Goal: Check status: Check status

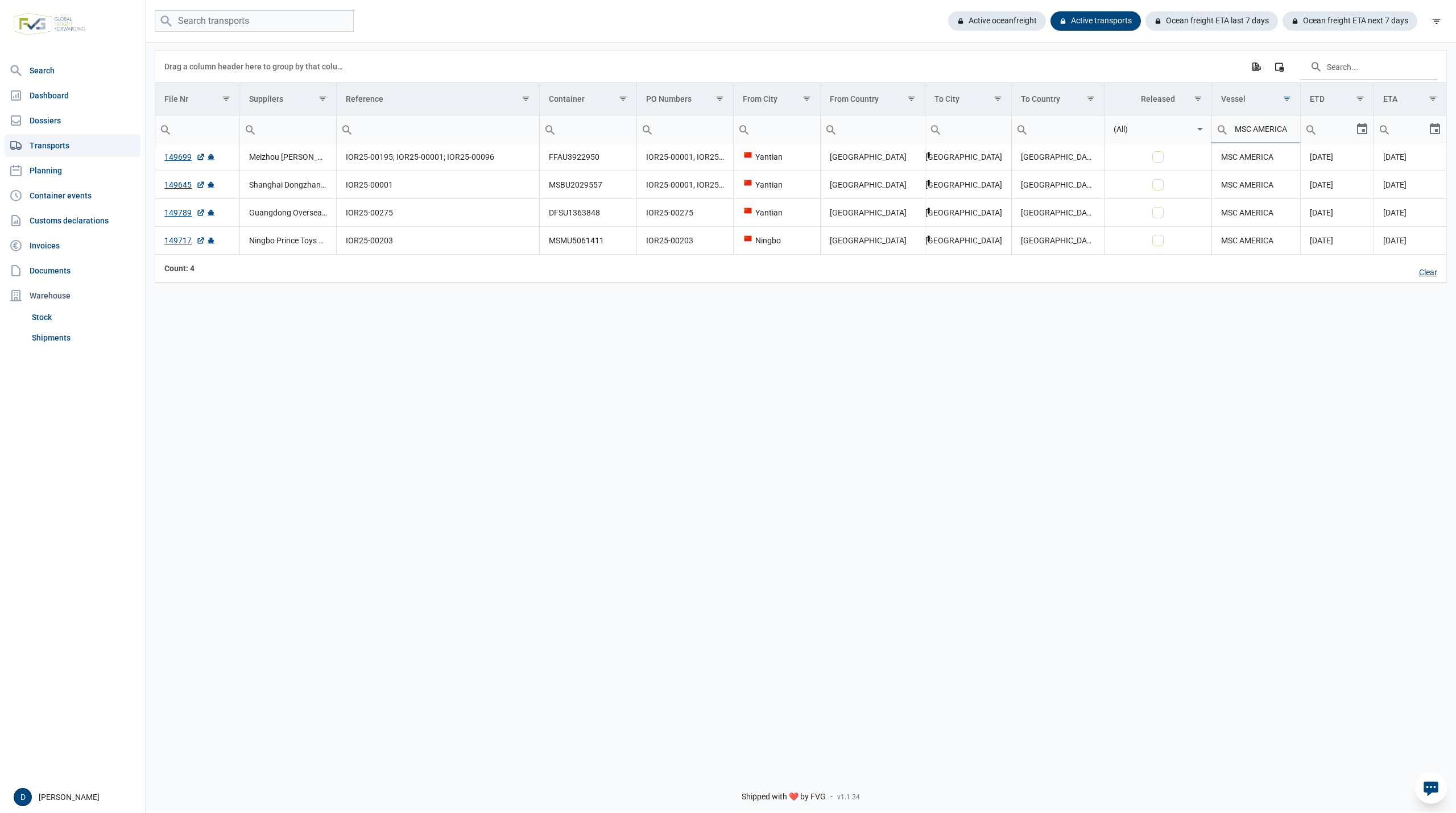
click at [1433, 276] on div "Clear" at bounding box center [1428, 273] width 36 height 20
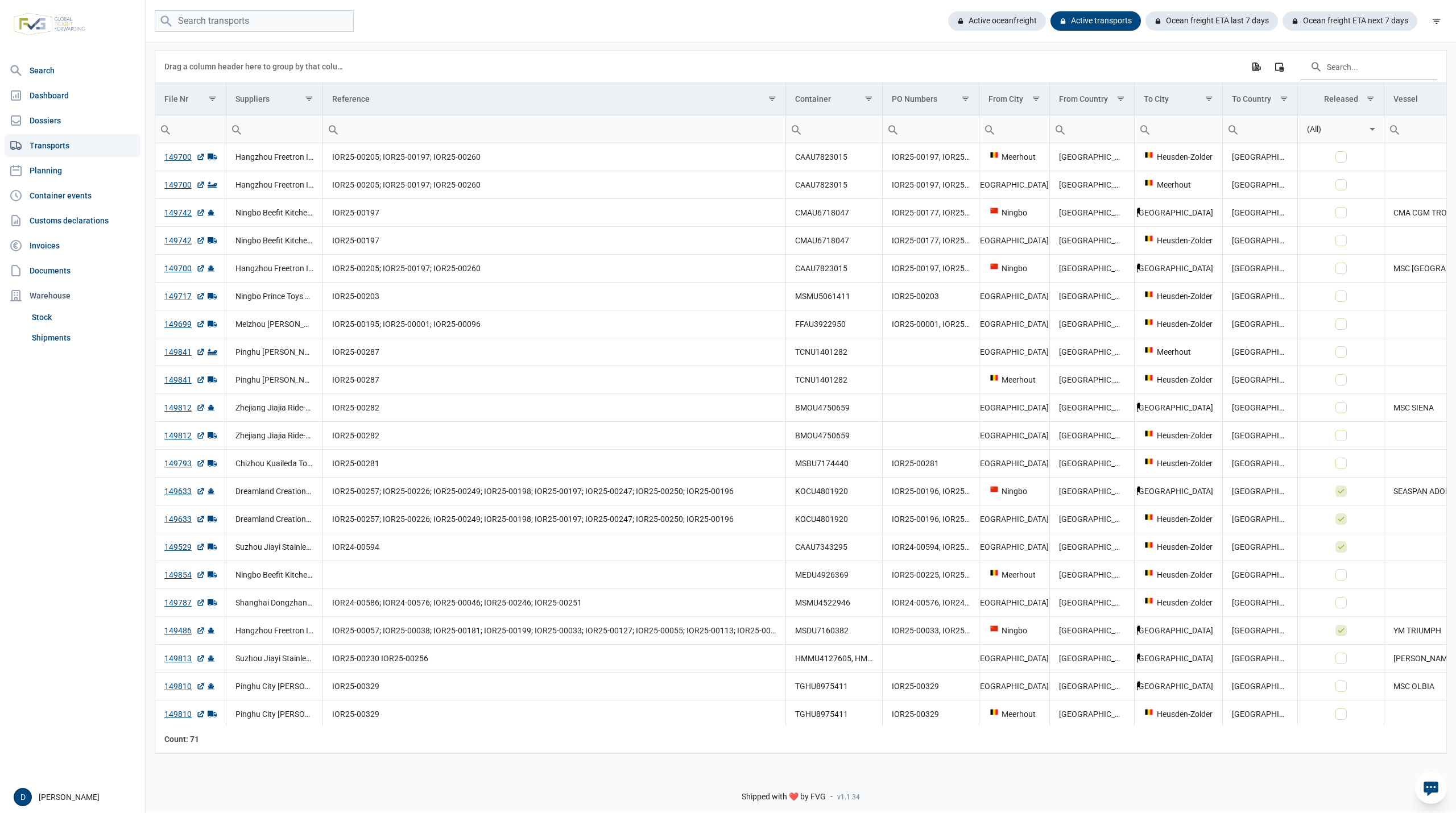
click at [193, 128] on input "Filter cell" at bounding box center [190, 129] width 70 height 27
paste input "149716"
type input "149716"
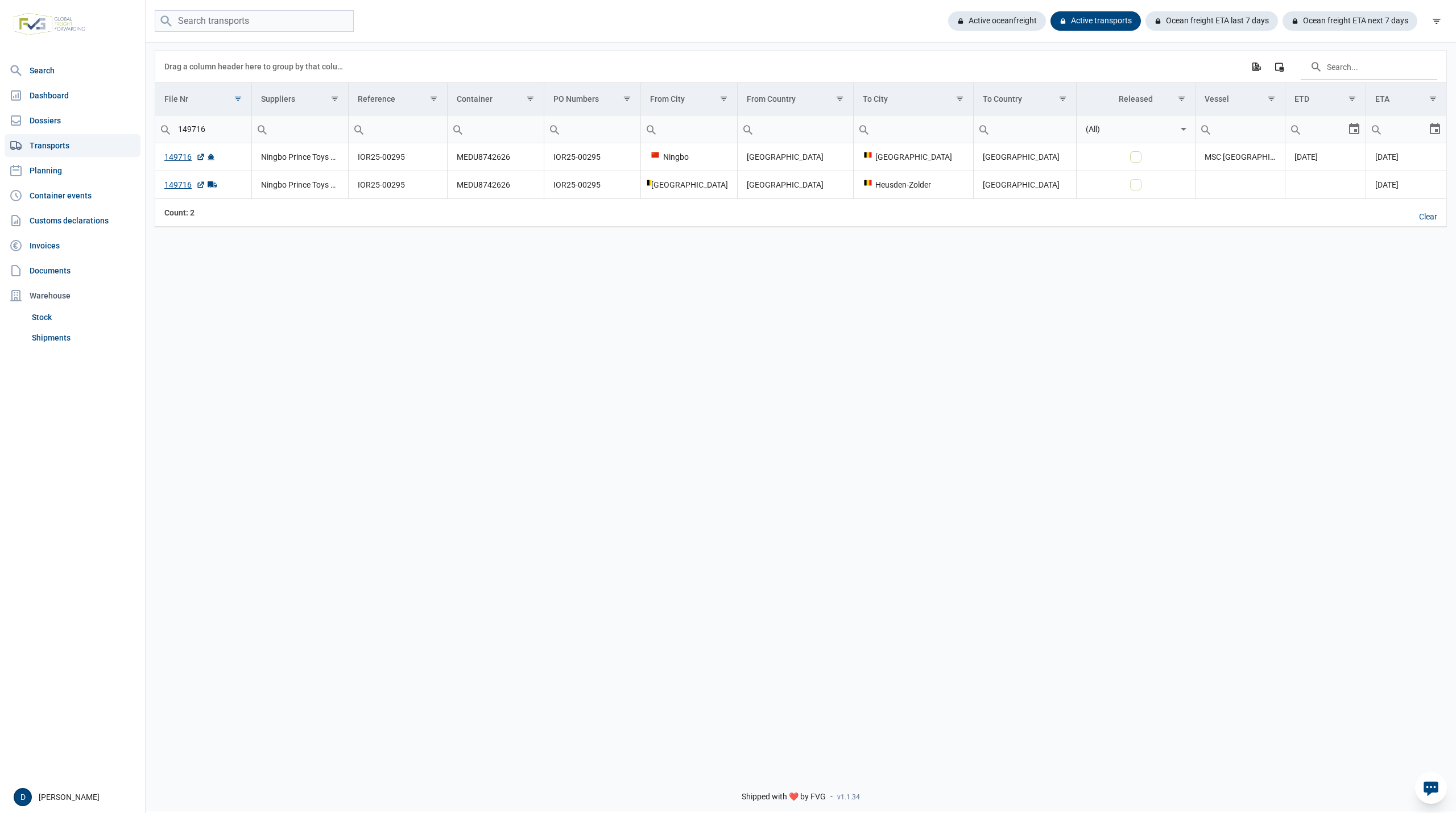
click at [195, 280] on div "Data grid with 2 rows and 13 columns Drag a column header here to group by that…" at bounding box center [800, 402] width 1310 height 722
drag, startPoint x: 455, startPoint y: 160, endPoint x: 473, endPoint y: 160, distance: 18.0
drag, startPoint x: 464, startPoint y: 184, endPoint x: 495, endPoint y: 188, distance: 31.3
click at [53, 337] on link "Shipments" at bounding box center [84, 337] width 113 height 20
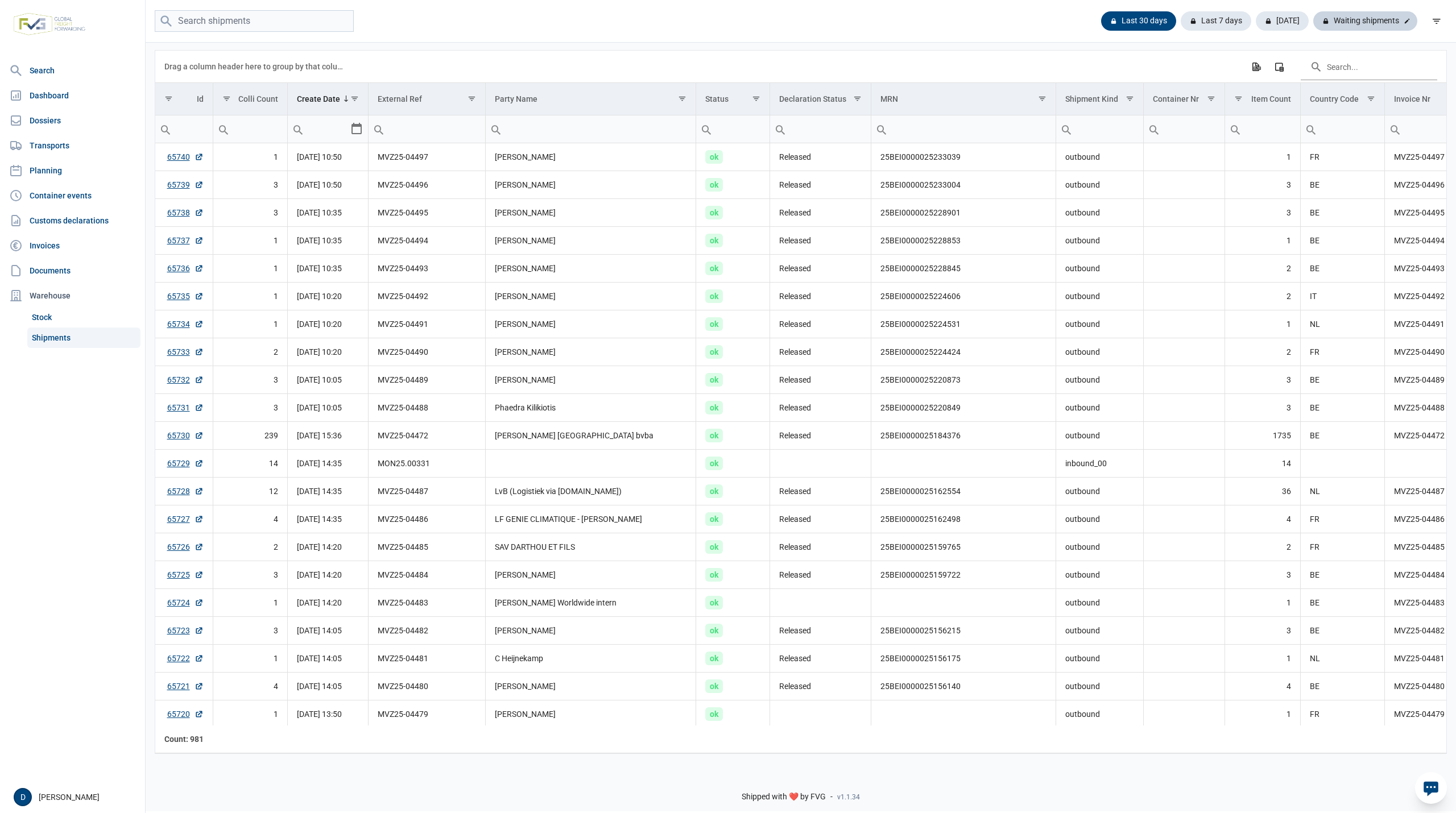
click at [1356, 23] on div "Waiting shipments" at bounding box center [1365, 21] width 104 height 20
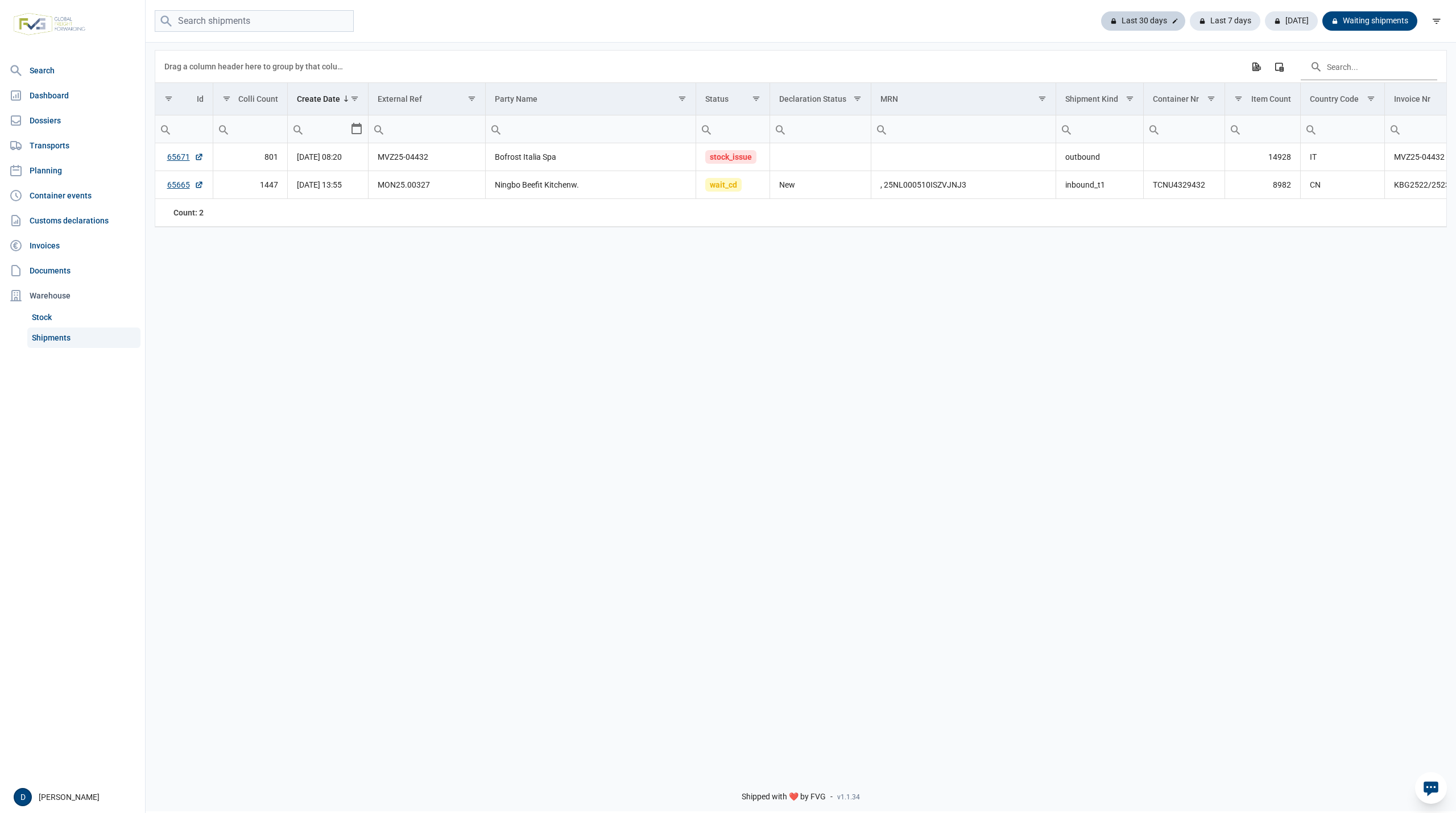
click at [1156, 17] on div "Last 30 days" at bounding box center [1143, 21] width 84 height 20
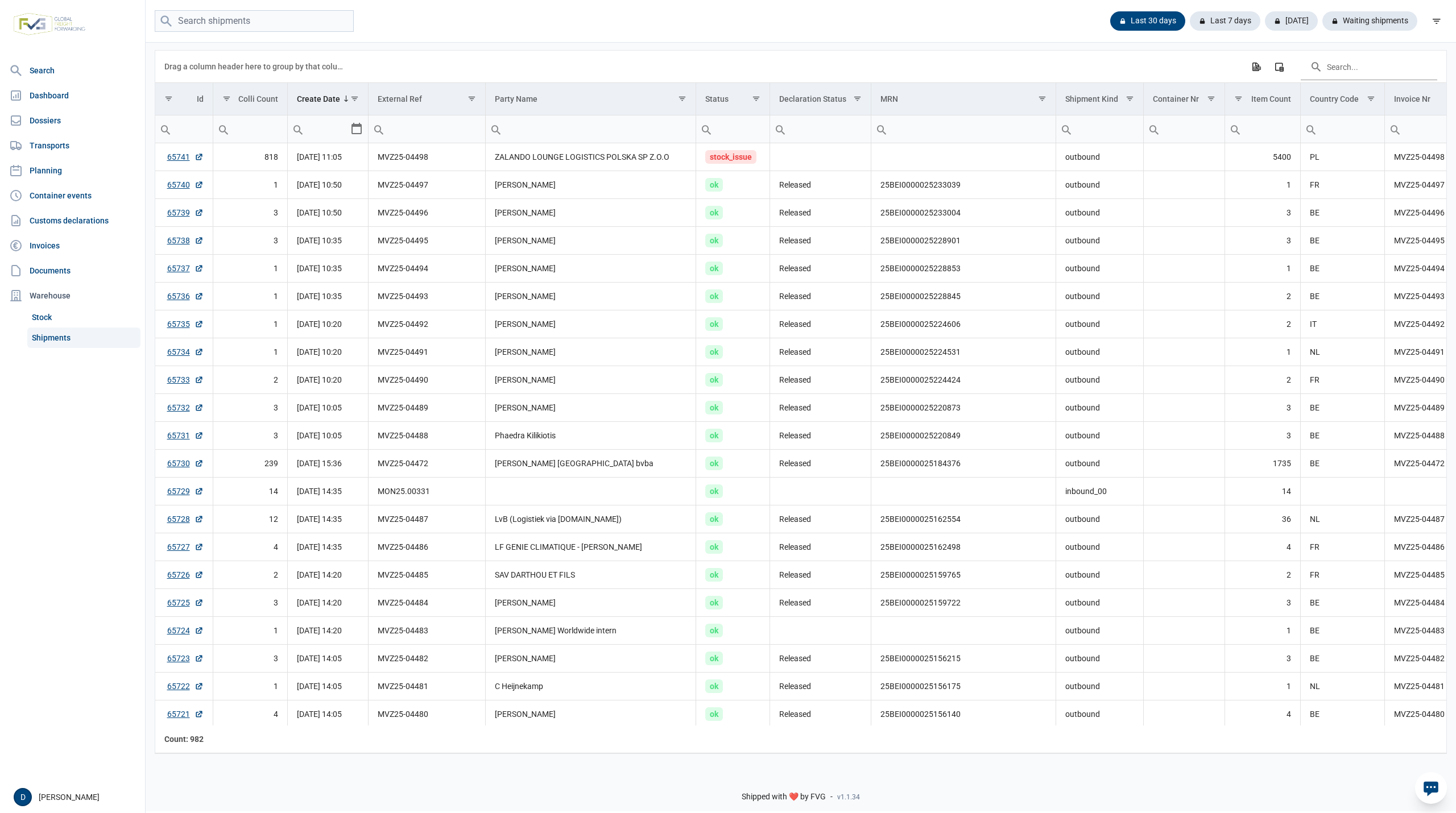
click at [1173, 141] on input "Filter cell" at bounding box center [1184, 129] width 81 height 27
type input "KOCU"
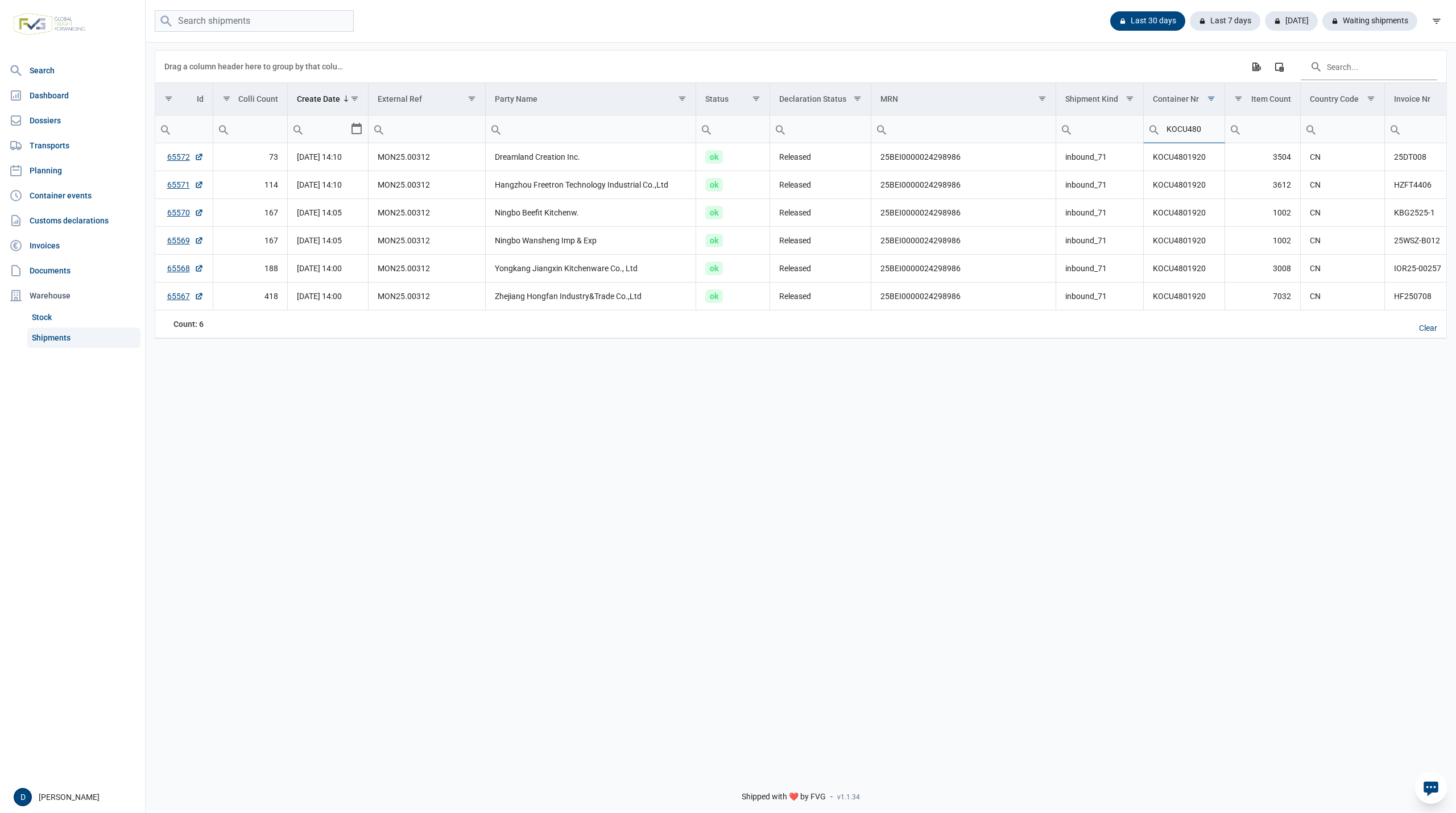
type input "KOCU480"
type input "KOCU4801920"
click at [171, 156] on link "65572" at bounding box center [186, 156] width 36 height 11
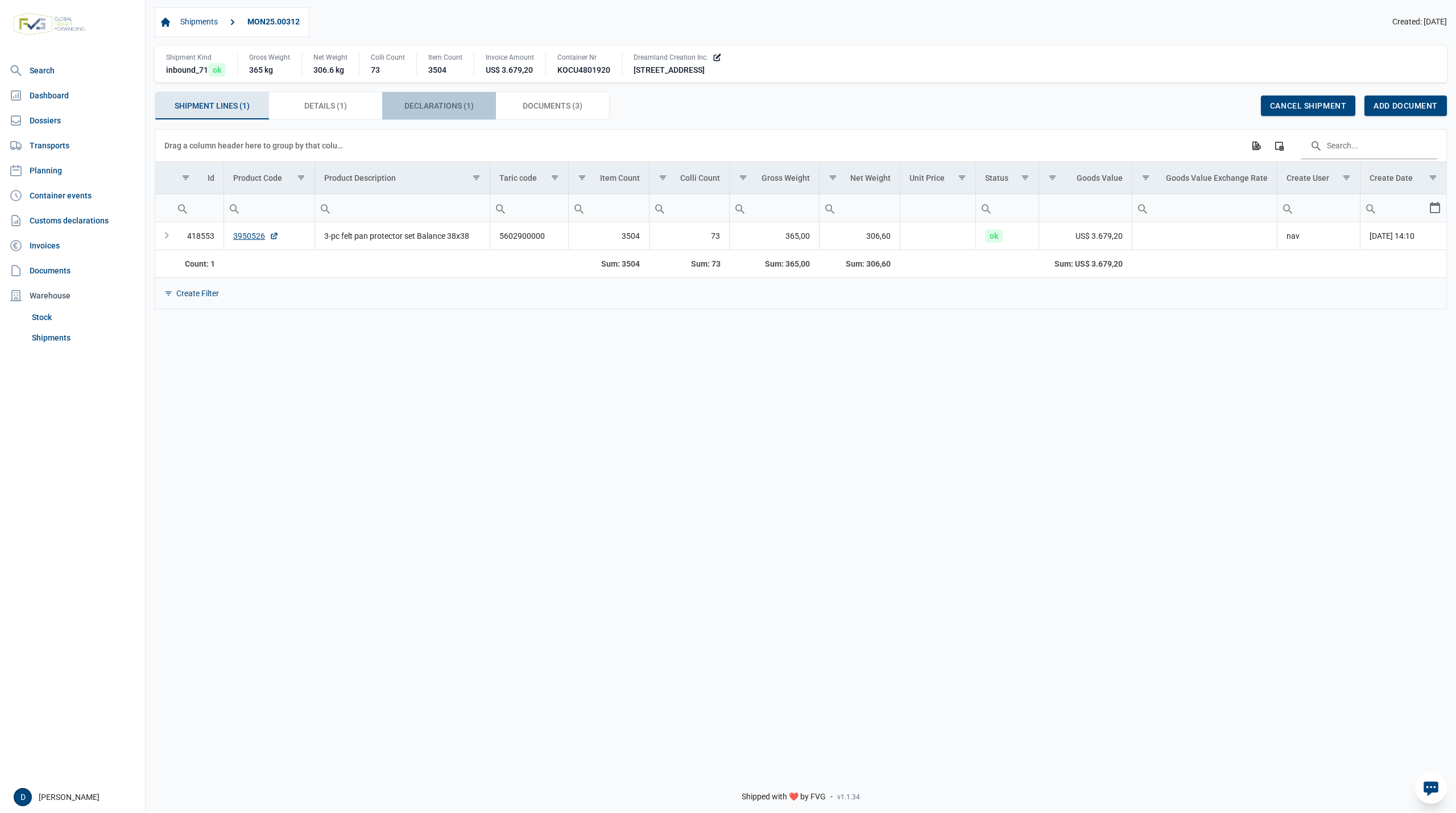
click at [410, 103] on span "Declarations (1) Declarations (1)" at bounding box center [439, 106] width 70 height 14
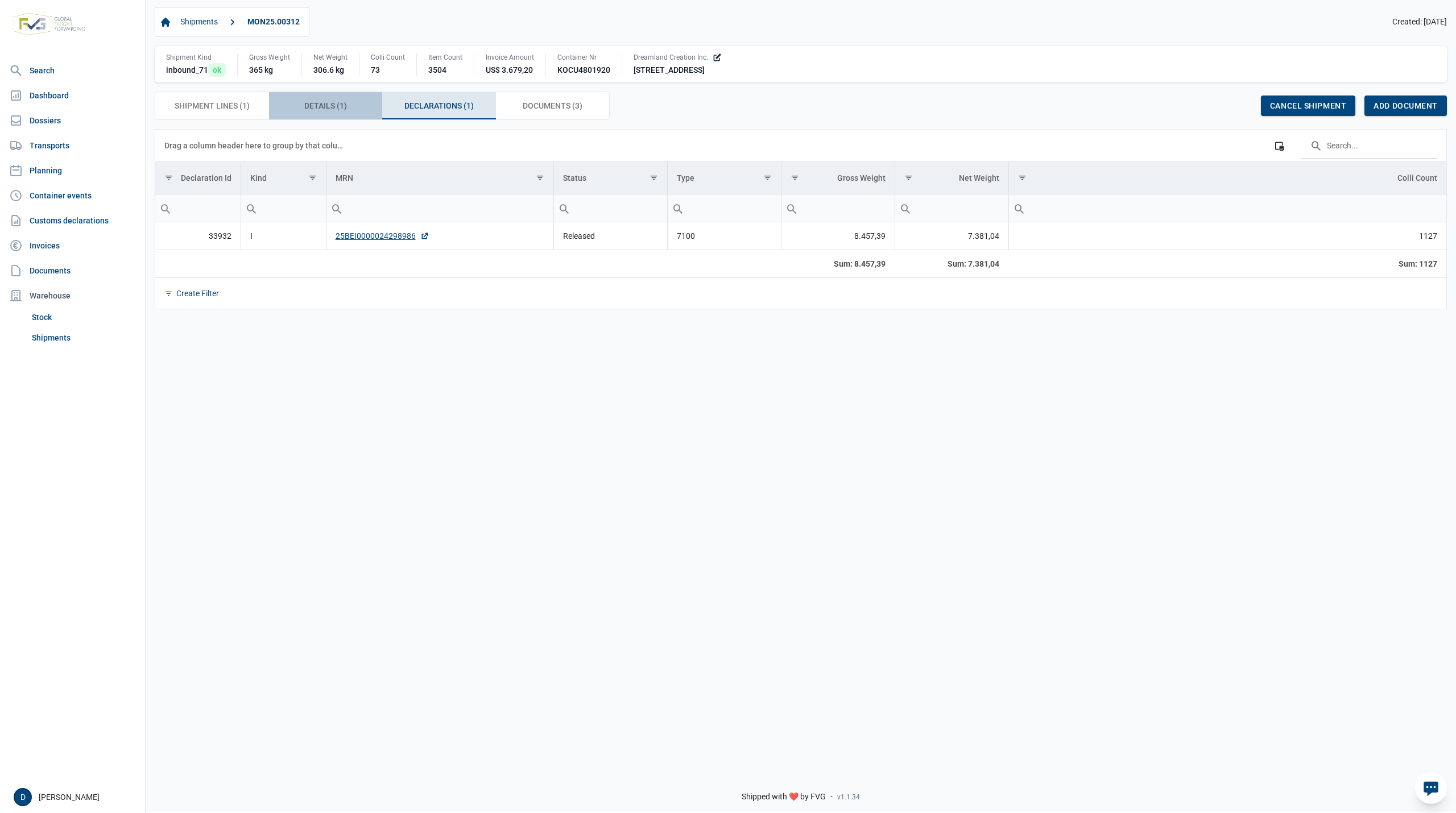
click at [352, 107] on div "Details (1) Details (1)" at bounding box center [326, 106] width 114 height 27
